Goal: Use online tool/utility: Utilize a website feature to perform a specific function

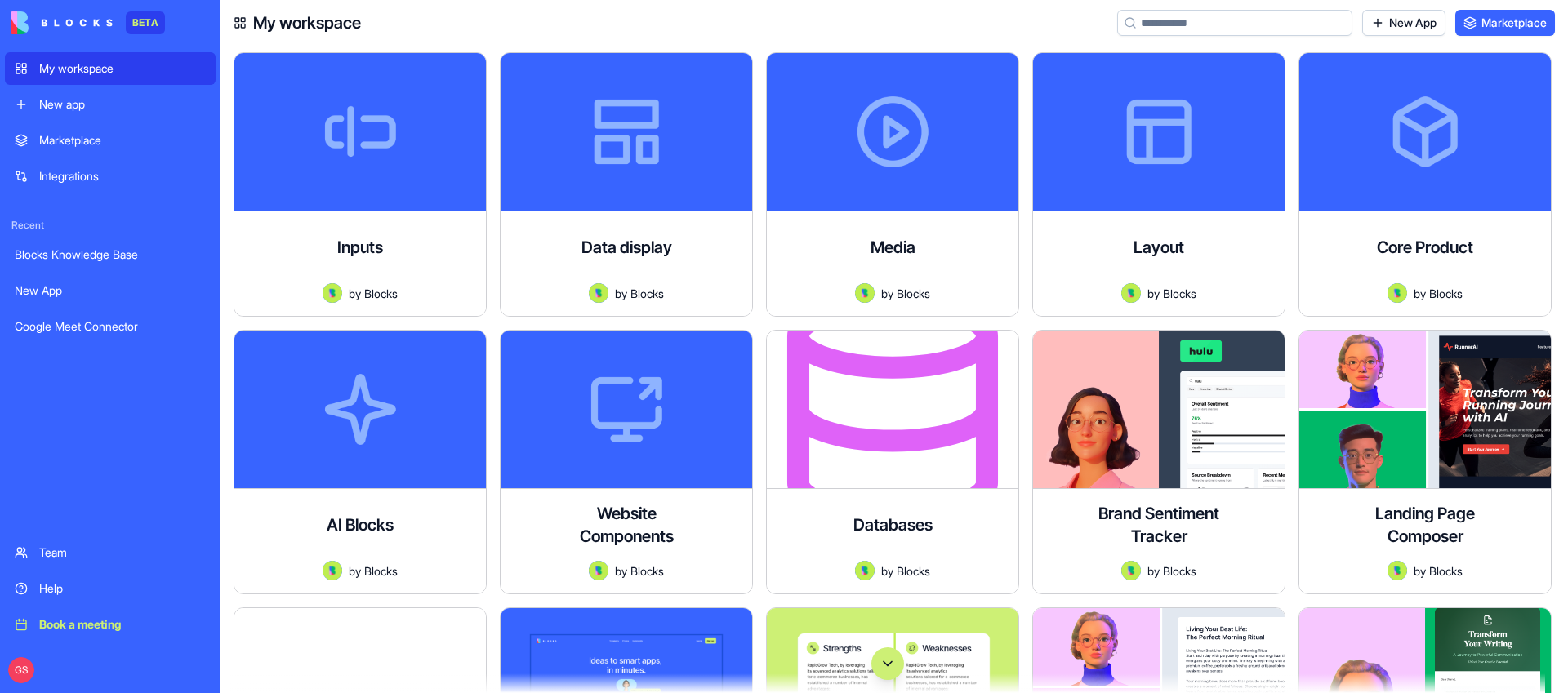
click at [69, 100] on div "New app" at bounding box center [122, 105] width 166 height 17
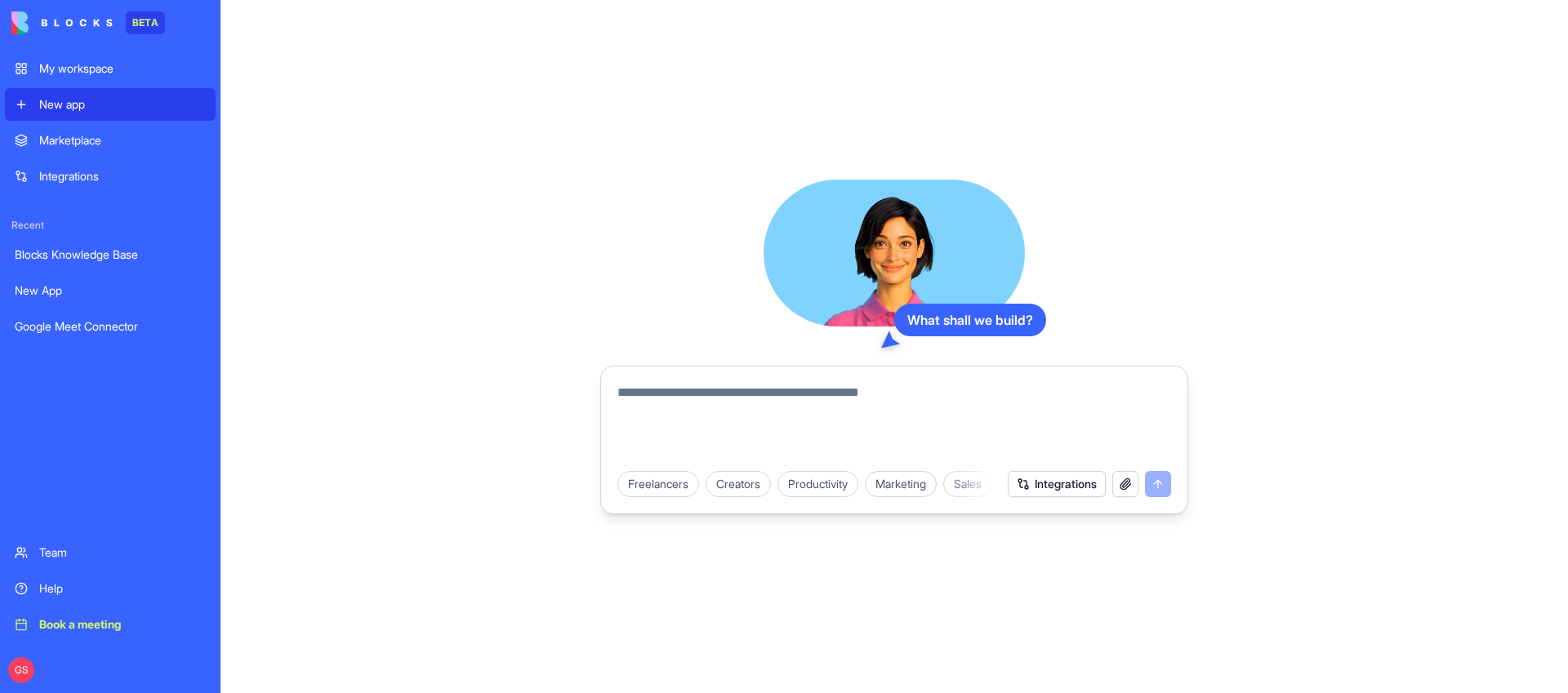
click at [782, 416] on textarea at bounding box center [894, 422] width 554 height 78
type textarea "**********"
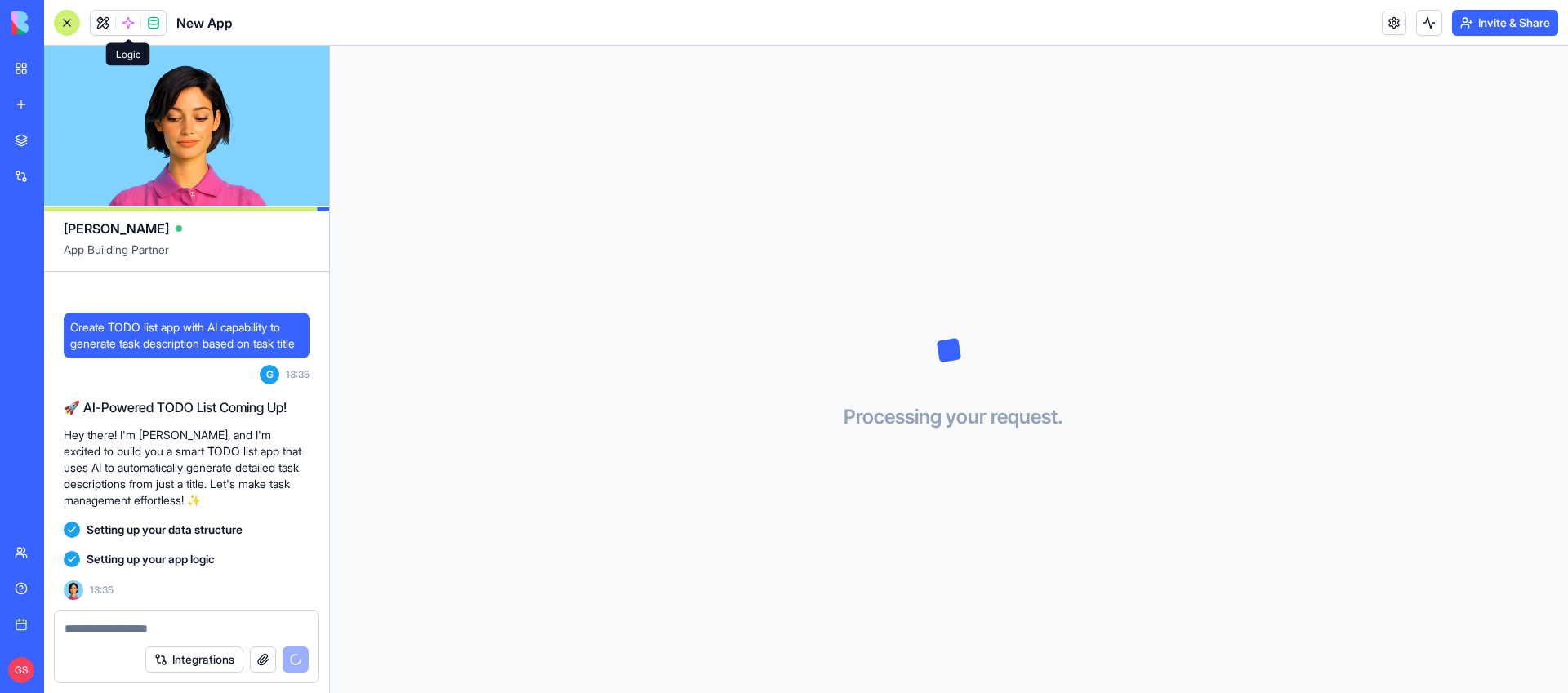
click at [133, 16] on span at bounding box center [127, 22] width 46 height 46
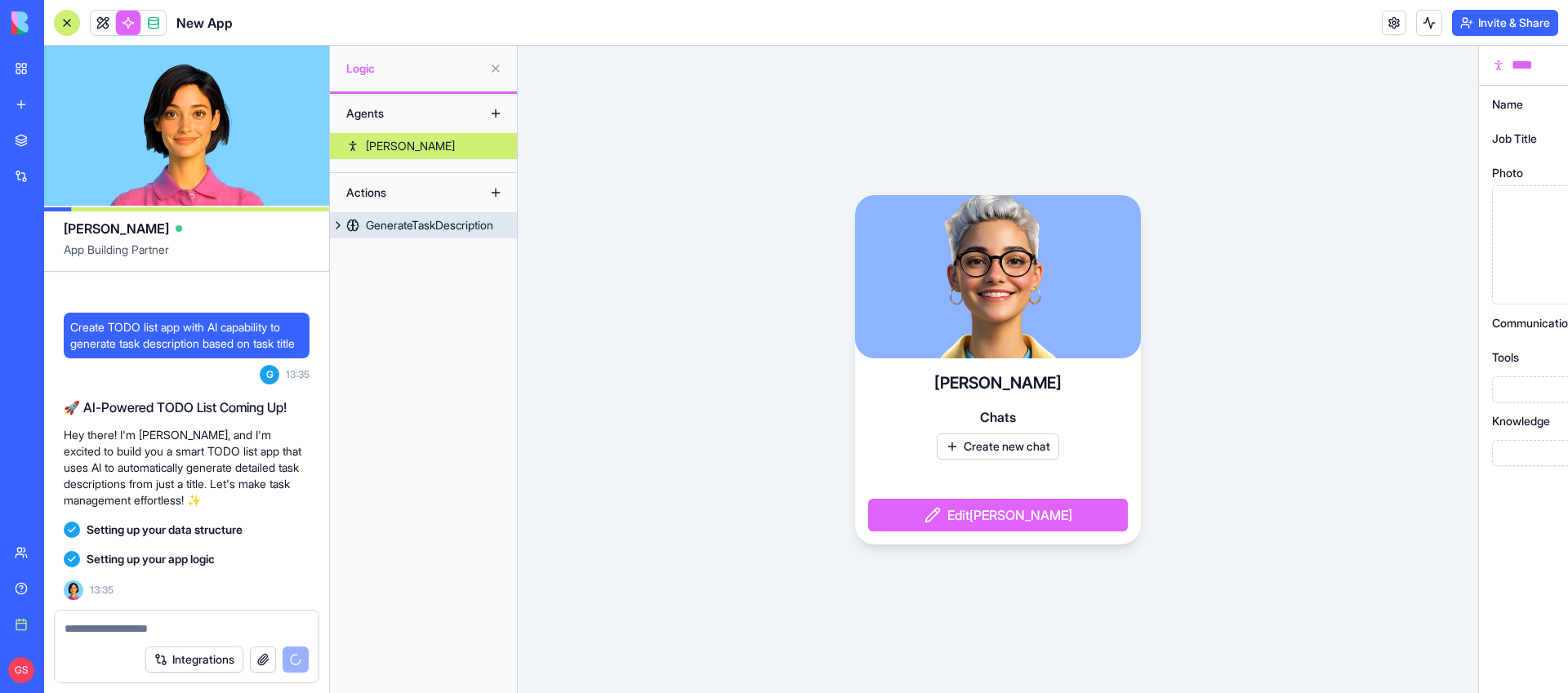
click at [395, 219] on div "GenerateTaskDescription" at bounding box center [429, 226] width 127 height 17
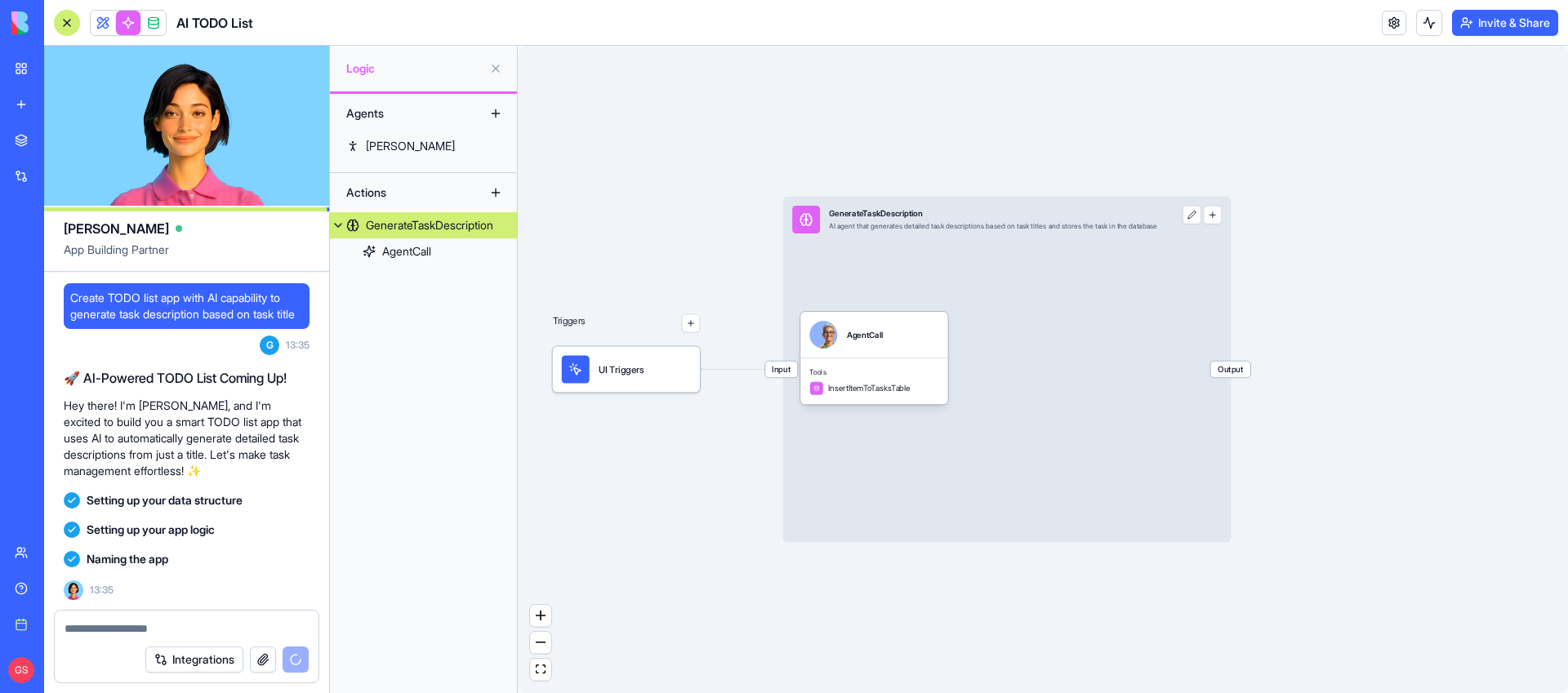
scroll to position [73, 0]
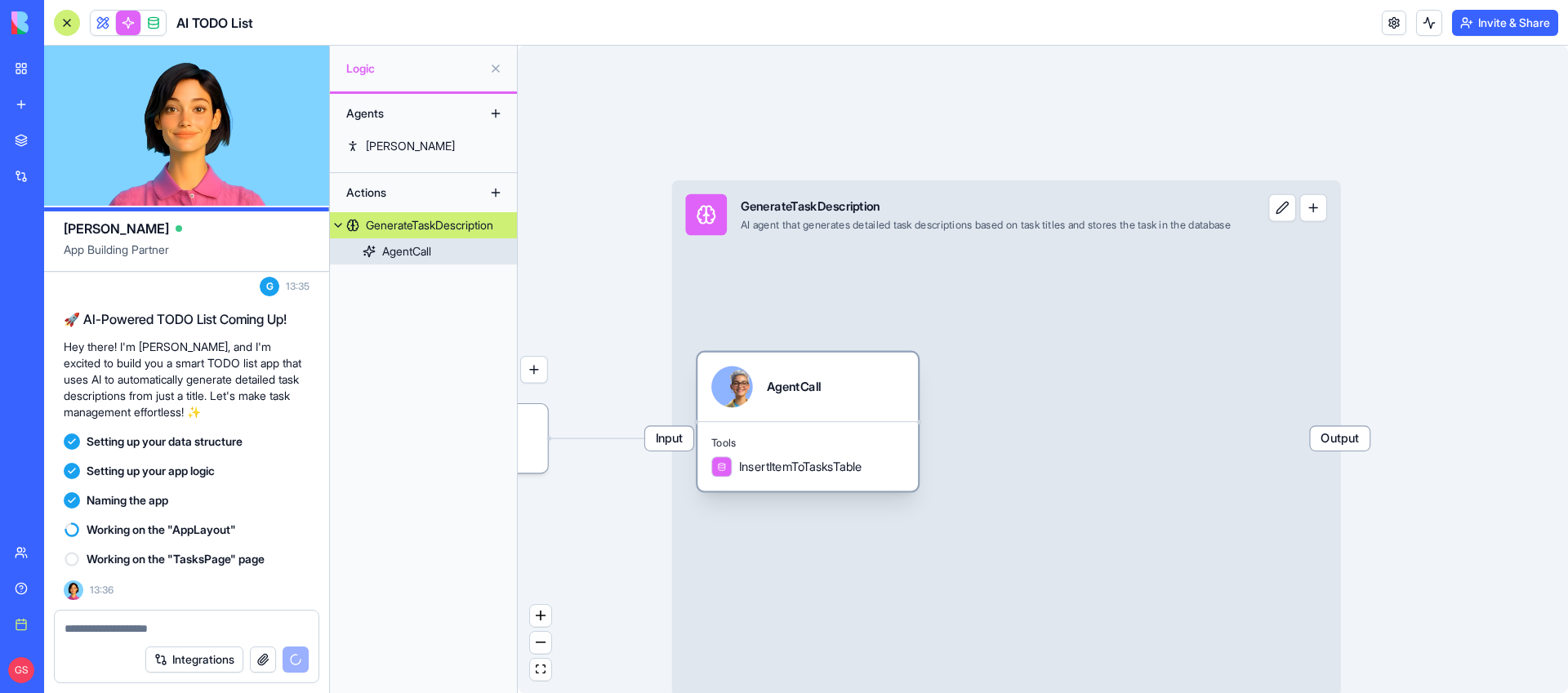
click at [846, 482] on div "Tools InsertItemToTasksTable" at bounding box center [808, 455] width 220 height 70
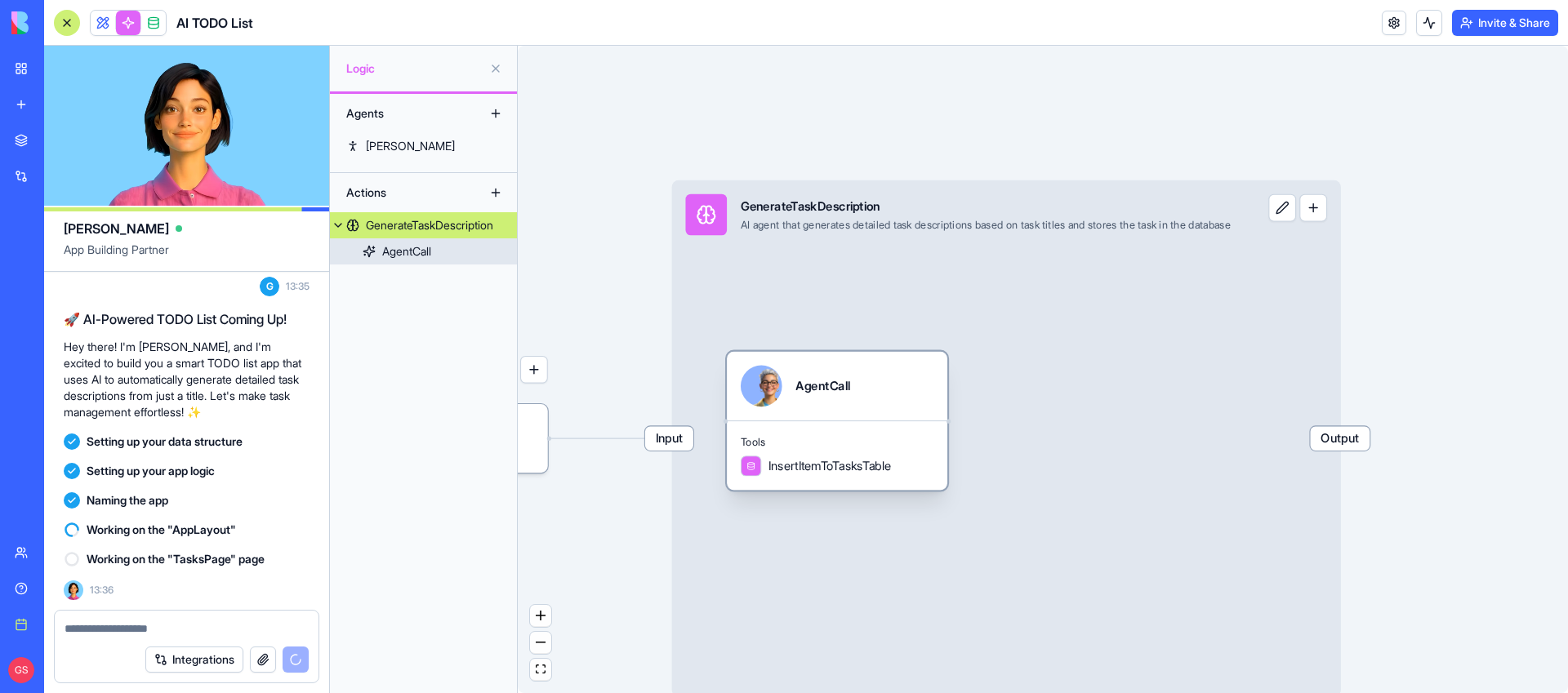
click at [853, 442] on span "Tools" at bounding box center [837, 441] width 192 height 14
